Goal: Entertainment & Leisure: Consume media (video, audio)

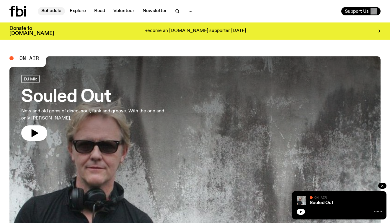
click at [51, 12] on link "Schedule" at bounding box center [51, 11] width 27 height 8
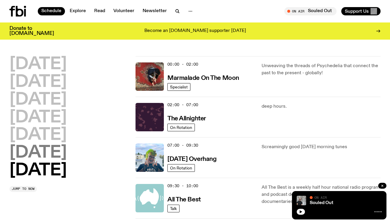
click at [52, 157] on h2 "[DATE]" at bounding box center [37, 153] width 57 height 17
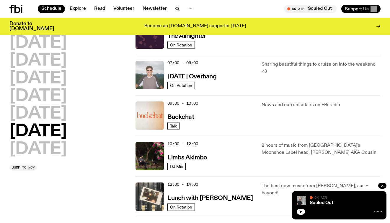
scroll to position [80, 0]
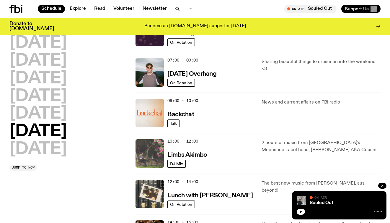
click at [153, 149] on img at bounding box center [150, 153] width 28 height 28
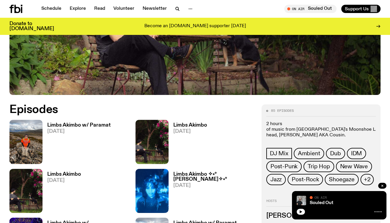
scroll to position [197, 0]
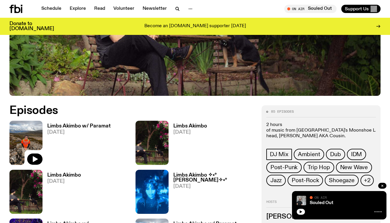
click at [25, 142] on img at bounding box center [25, 143] width 33 height 44
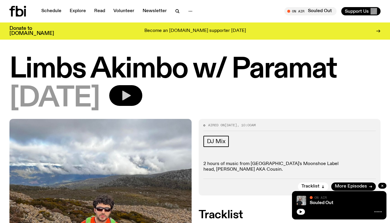
click at [131, 96] on icon "button" at bounding box center [126, 96] width 9 height 10
